Goal: Task Accomplishment & Management: Manage account settings

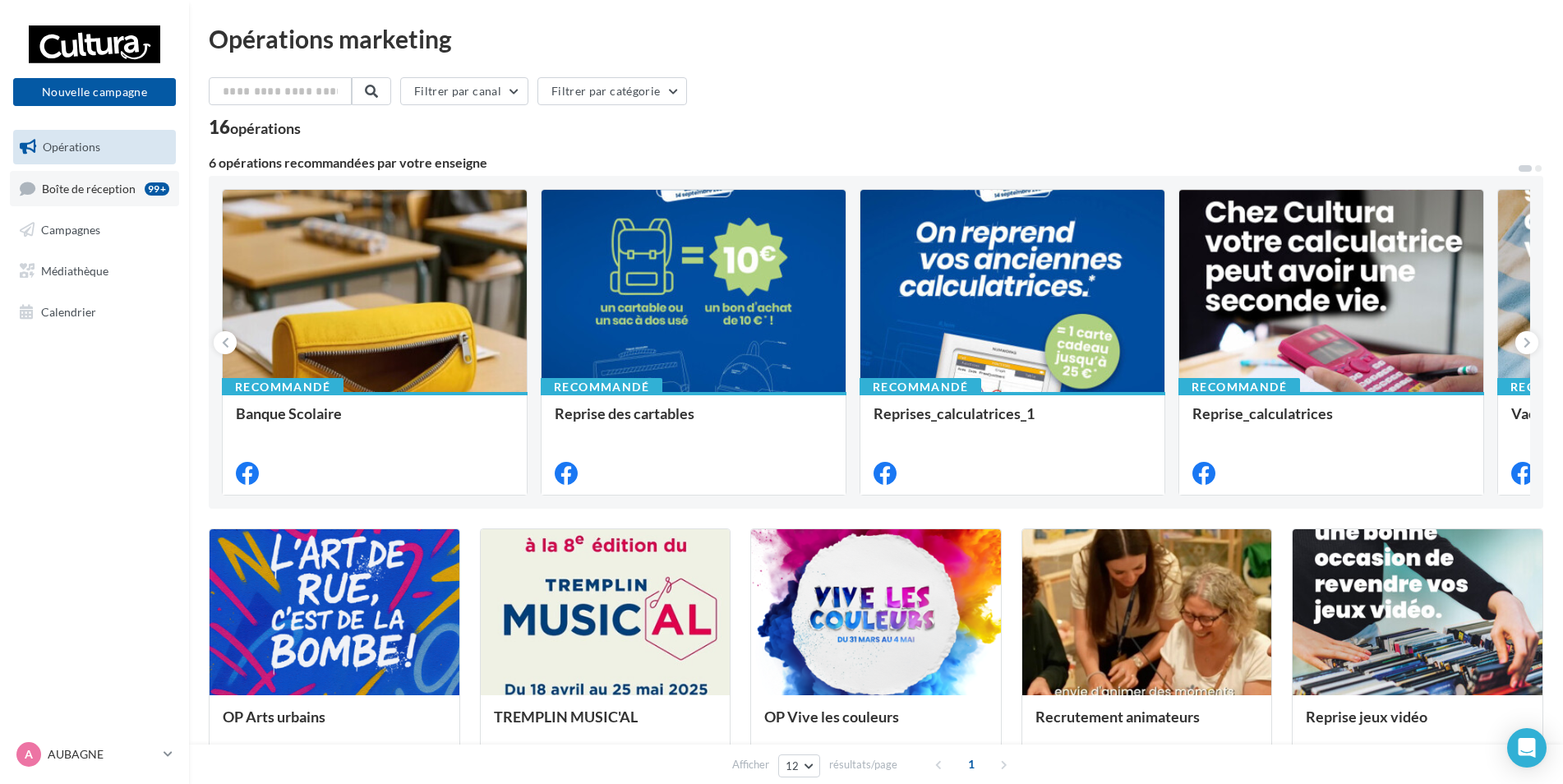
click at [106, 192] on span "Boîte de réception" at bounding box center [88, 187] width 94 height 14
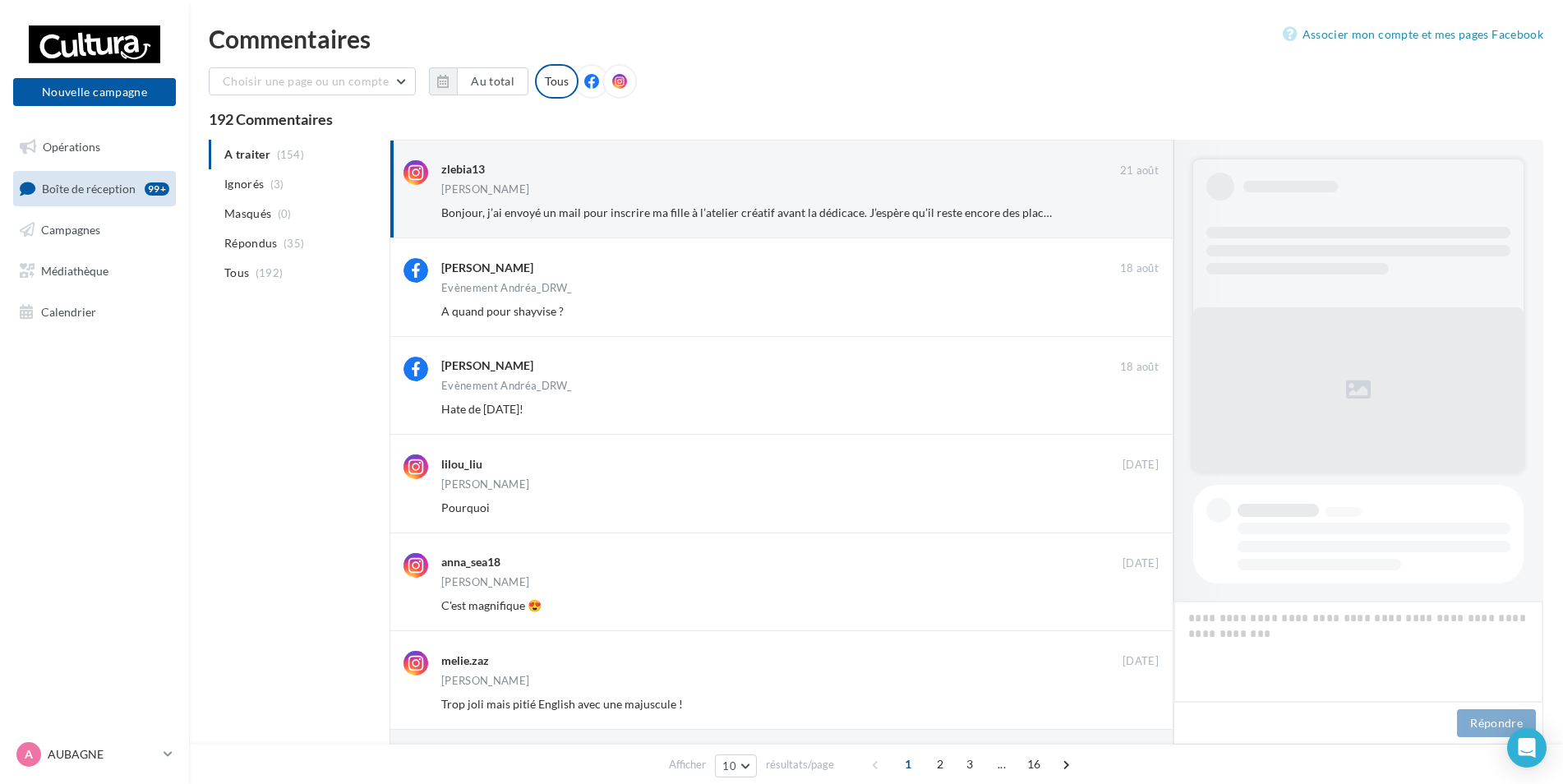
scroll to position [390, 0]
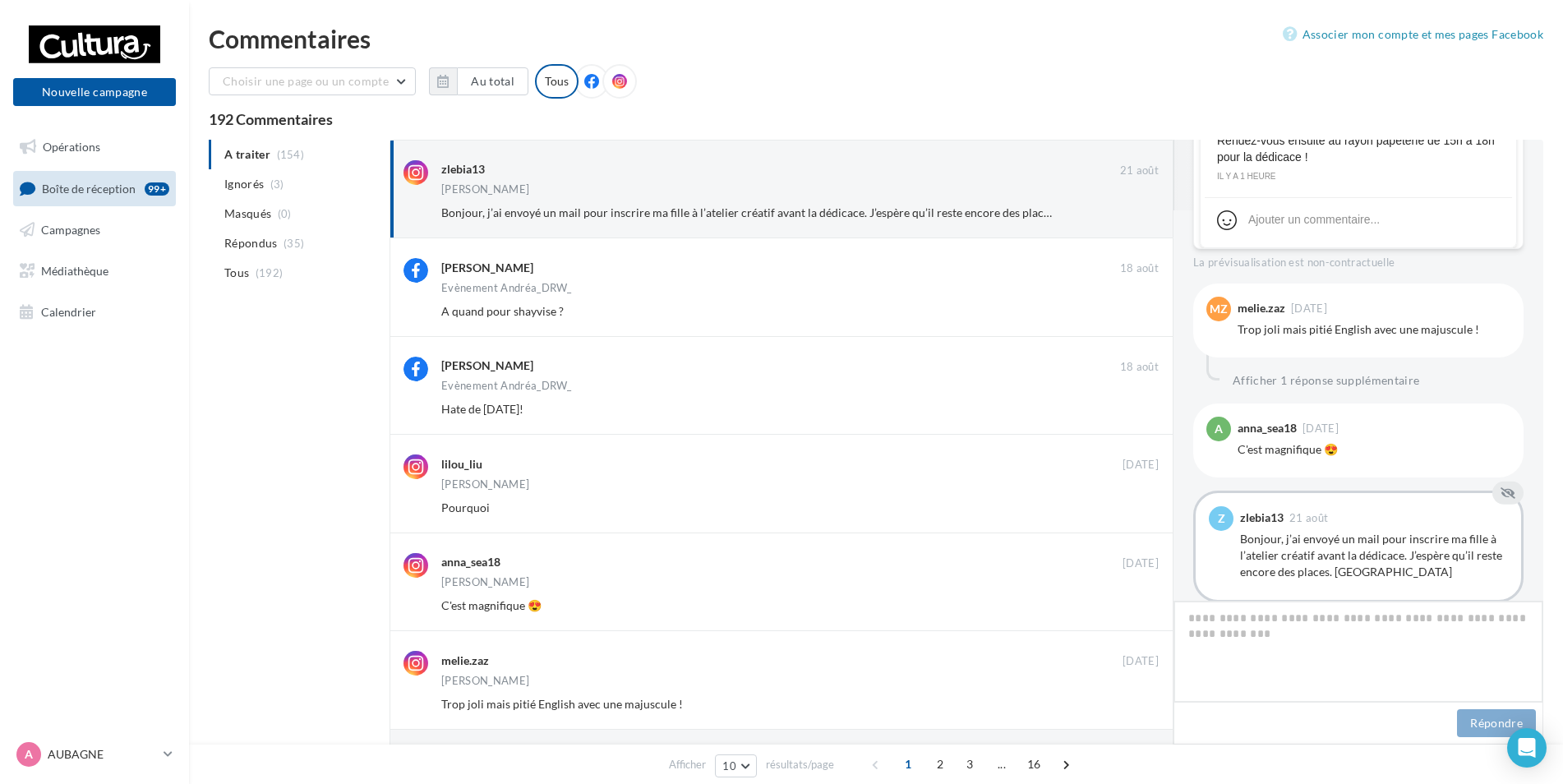
click at [108, 238] on link "Campagnes" at bounding box center [94, 230] width 169 height 35
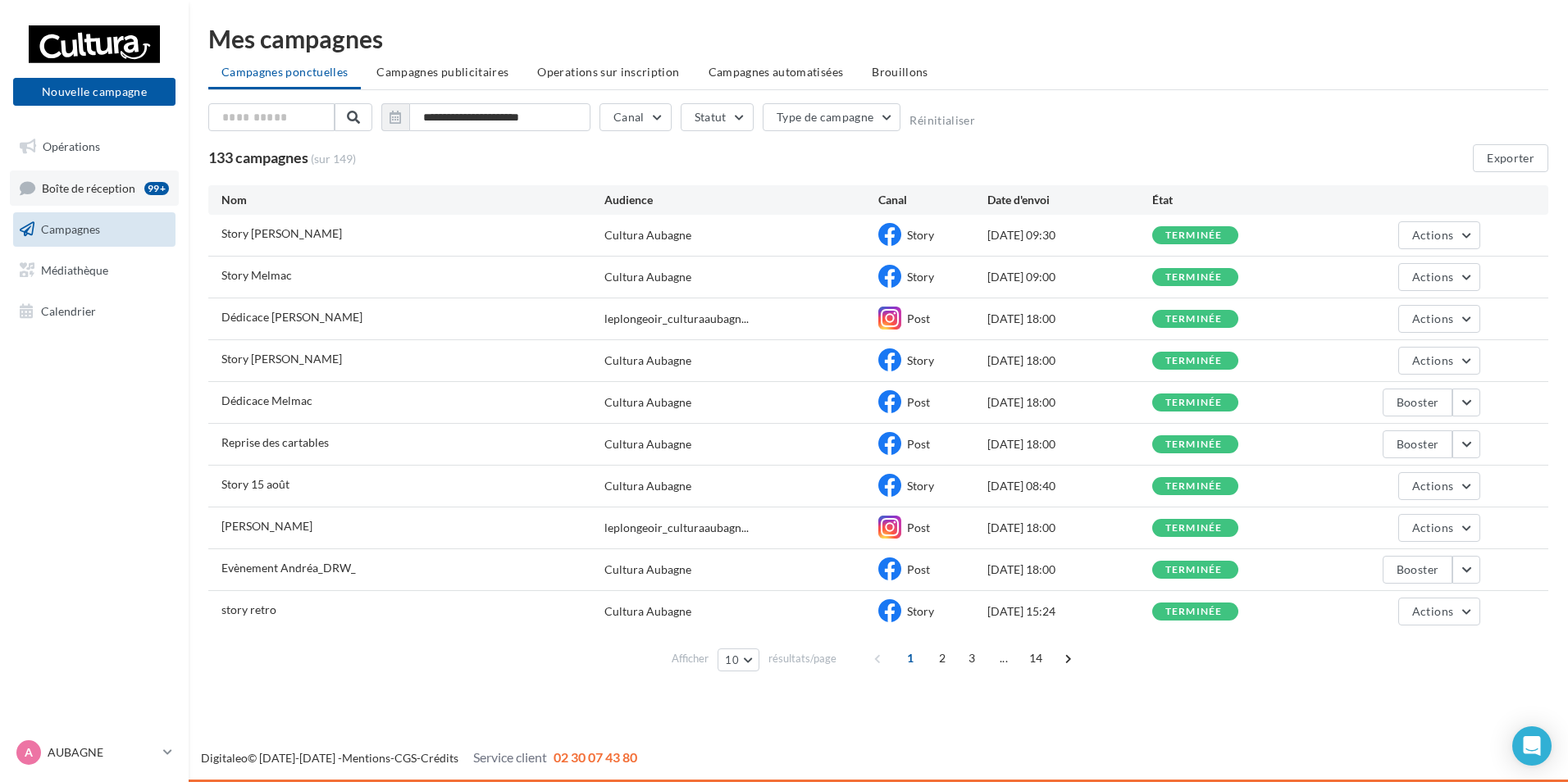
click at [94, 192] on span "Boîte de réception" at bounding box center [88, 187] width 93 height 14
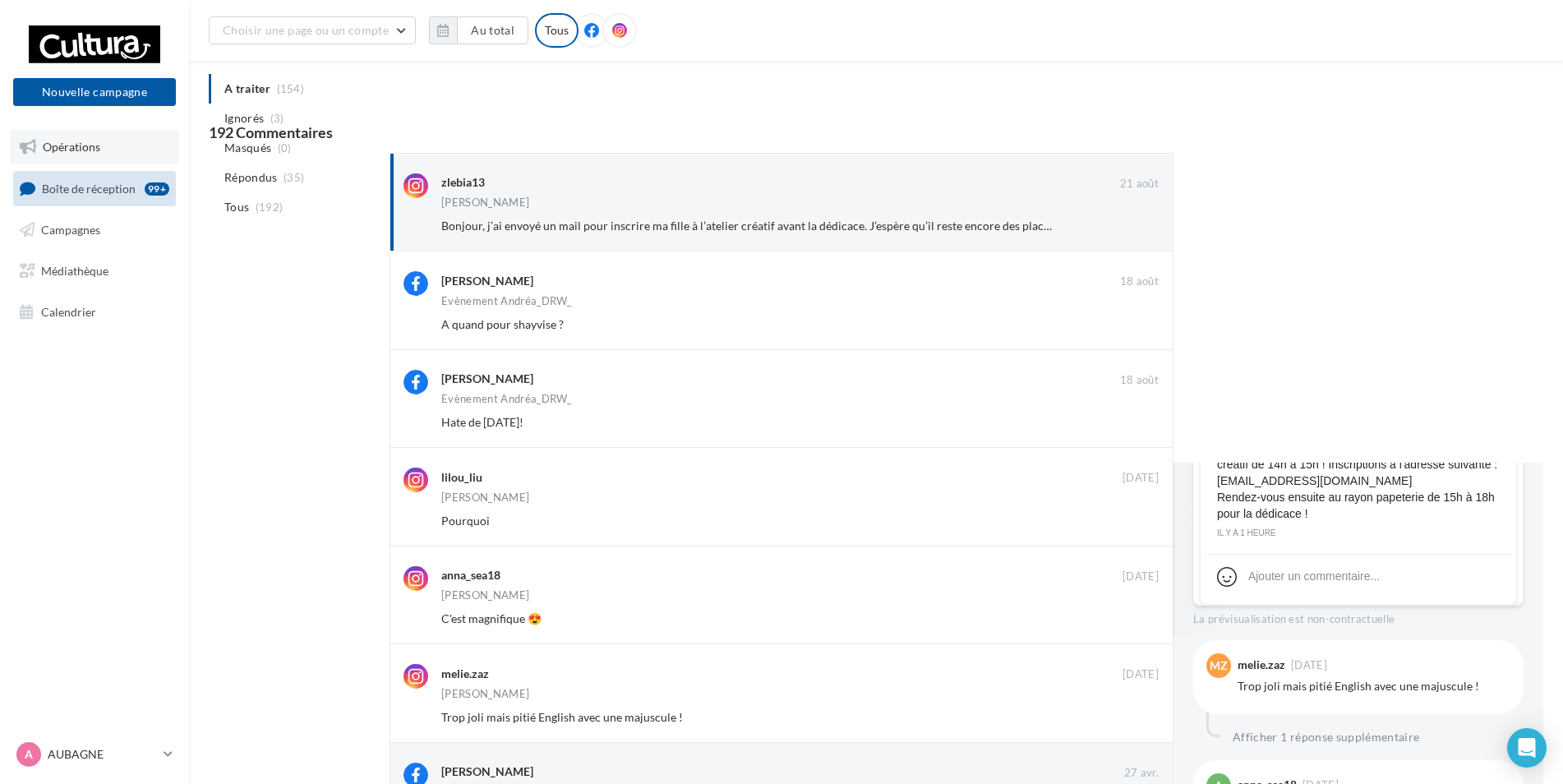
scroll to position [711, 0]
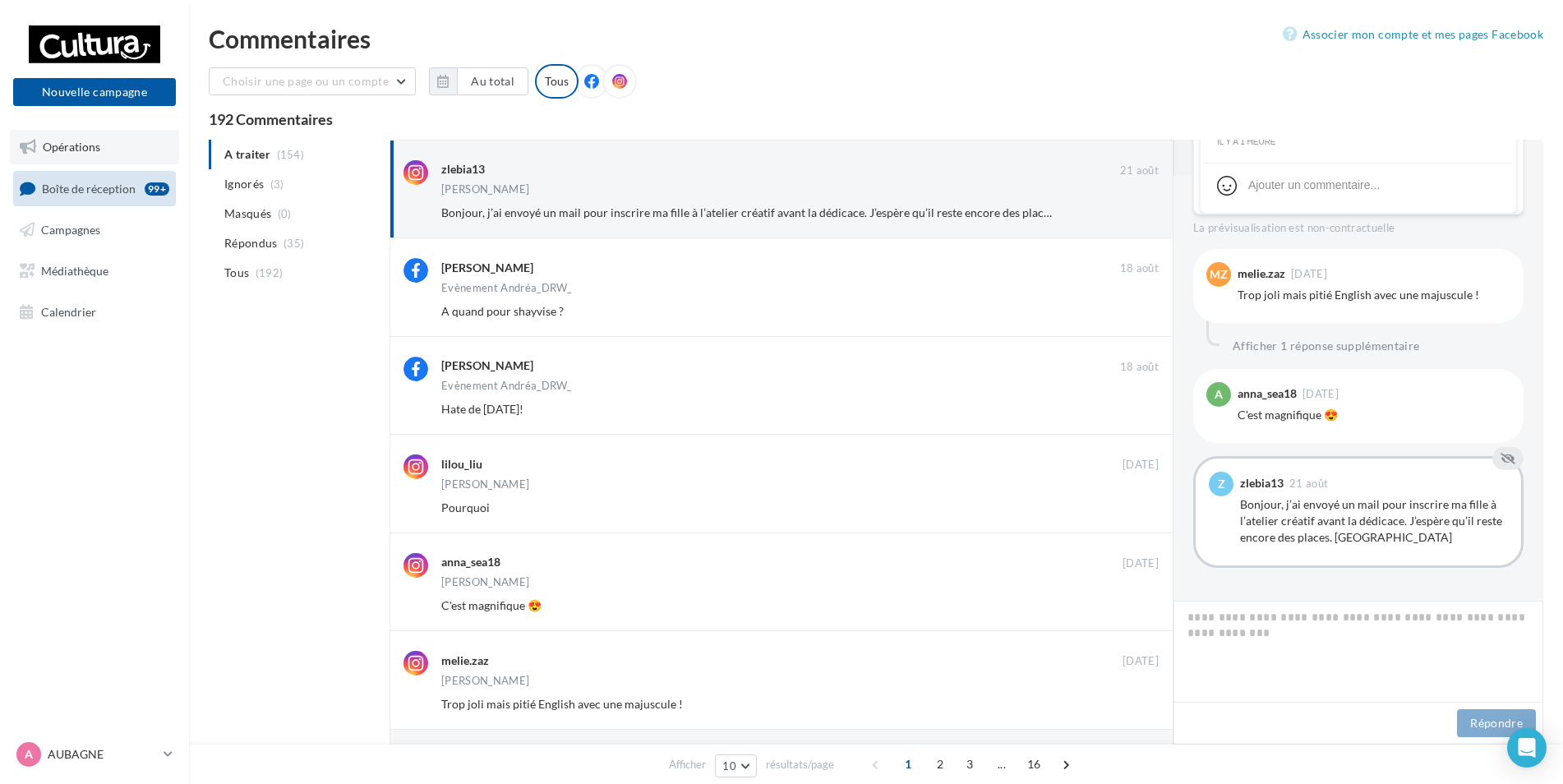
click at [103, 143] on link "Opérations" at bounding box center [94, 147] width 169 height 35
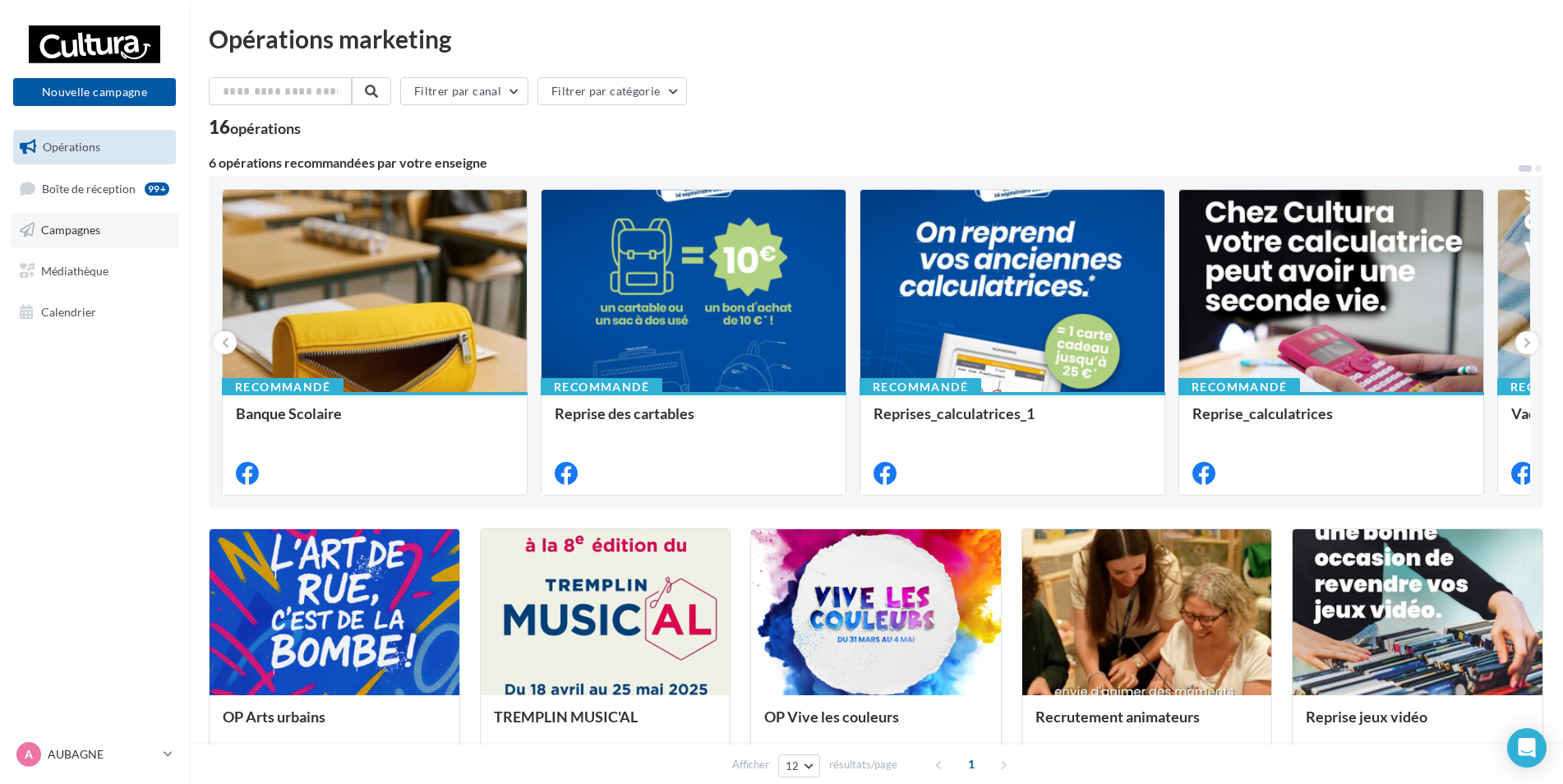
click at [97, 227] on span "Campagnes" at bounding box center [70, 230] width 59 height 14
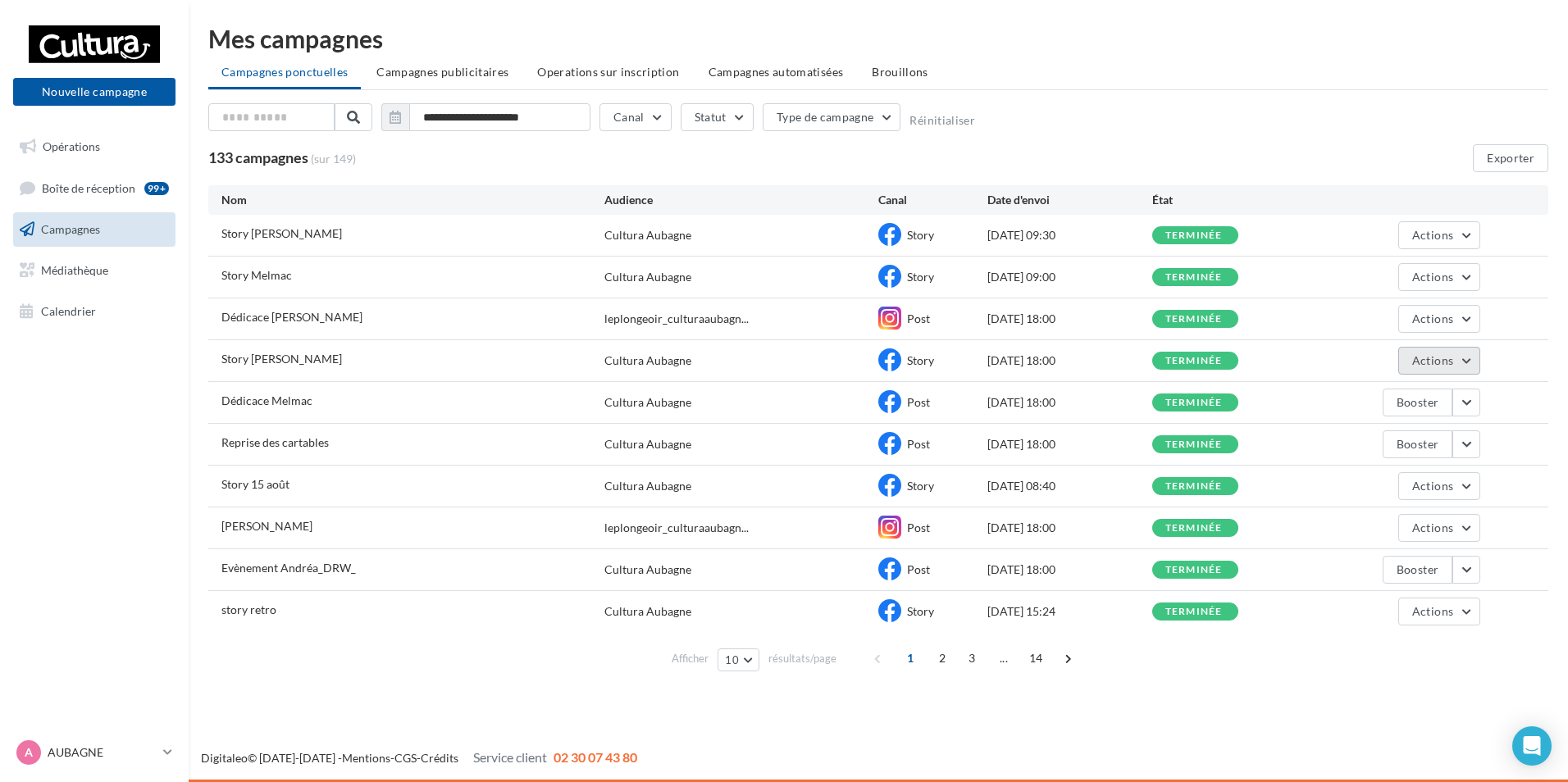
click at [1440, 364] on span "Actions" at bounding box center [1432, 360] width 41 height 14
click at [1423, 394] on button "Voir les résultats" at bounding box center [1398, 399] width 164 height 42
click at [1432, 529] on span "Actions" at bounding box center [1432, 528] width 41 height 14
click at [1433, 564] on button "Voir les résultats" at bounding box center [1398, 566] width 164 height 42
click at [1443, 311] on span "Actions" at bounding box center [1432, 318] width 41 height 14
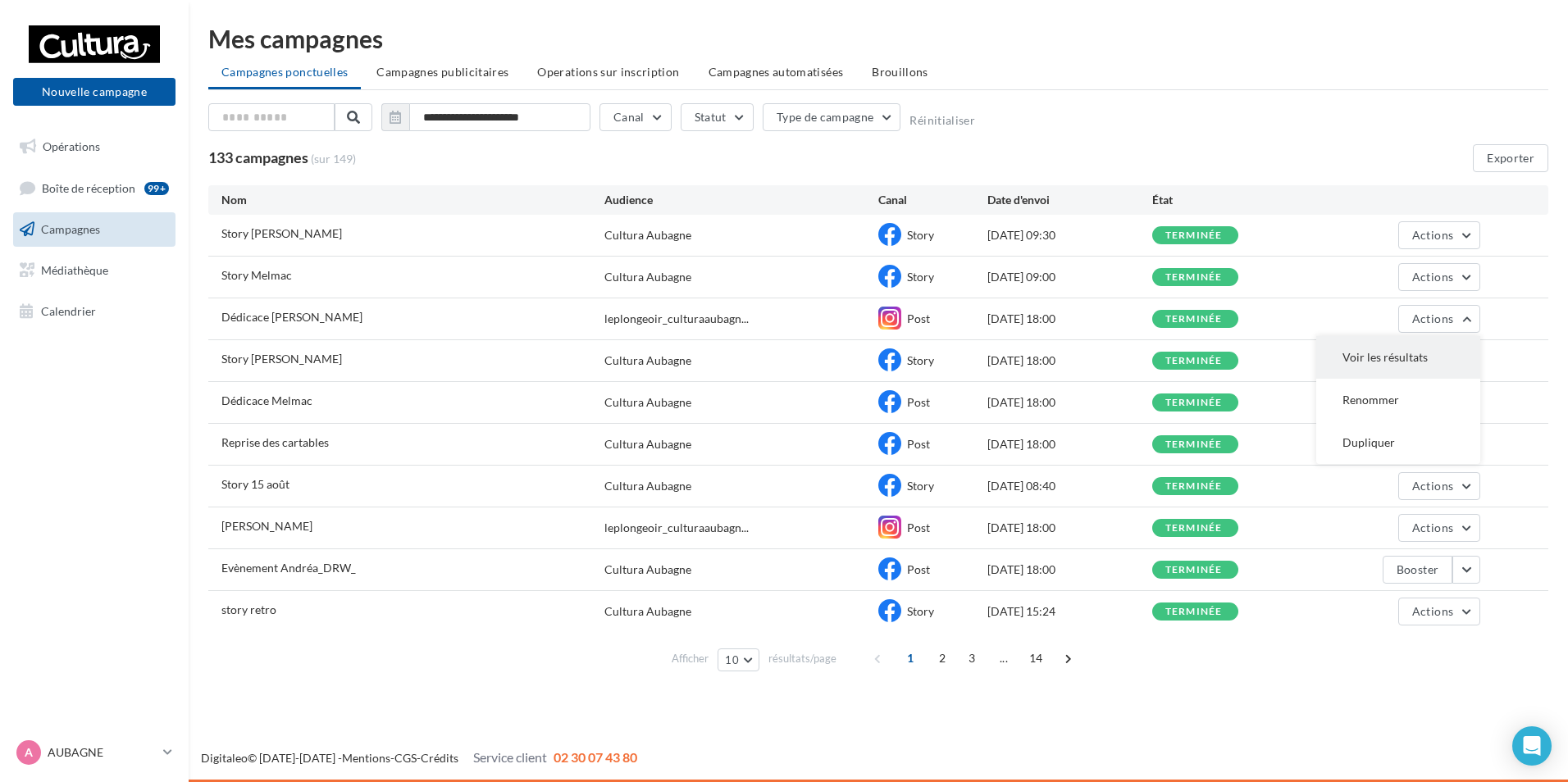
click at [1417, 346] on button "Voir les résultats" at bounding box center [1398, 356] width 164 height 42
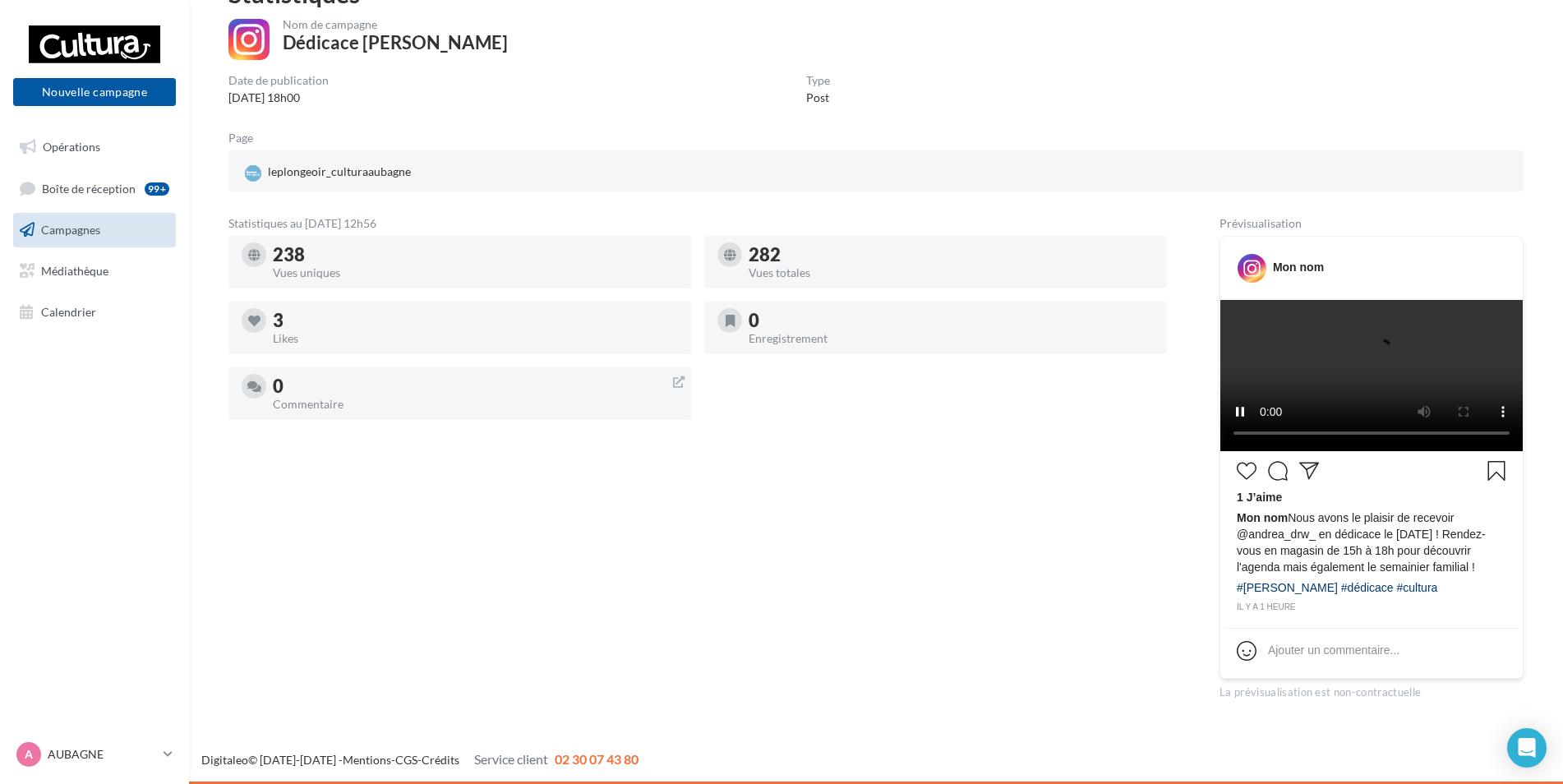
scroll to position [82, 0]
